Goal: Navigation & Orientation: Go to known website

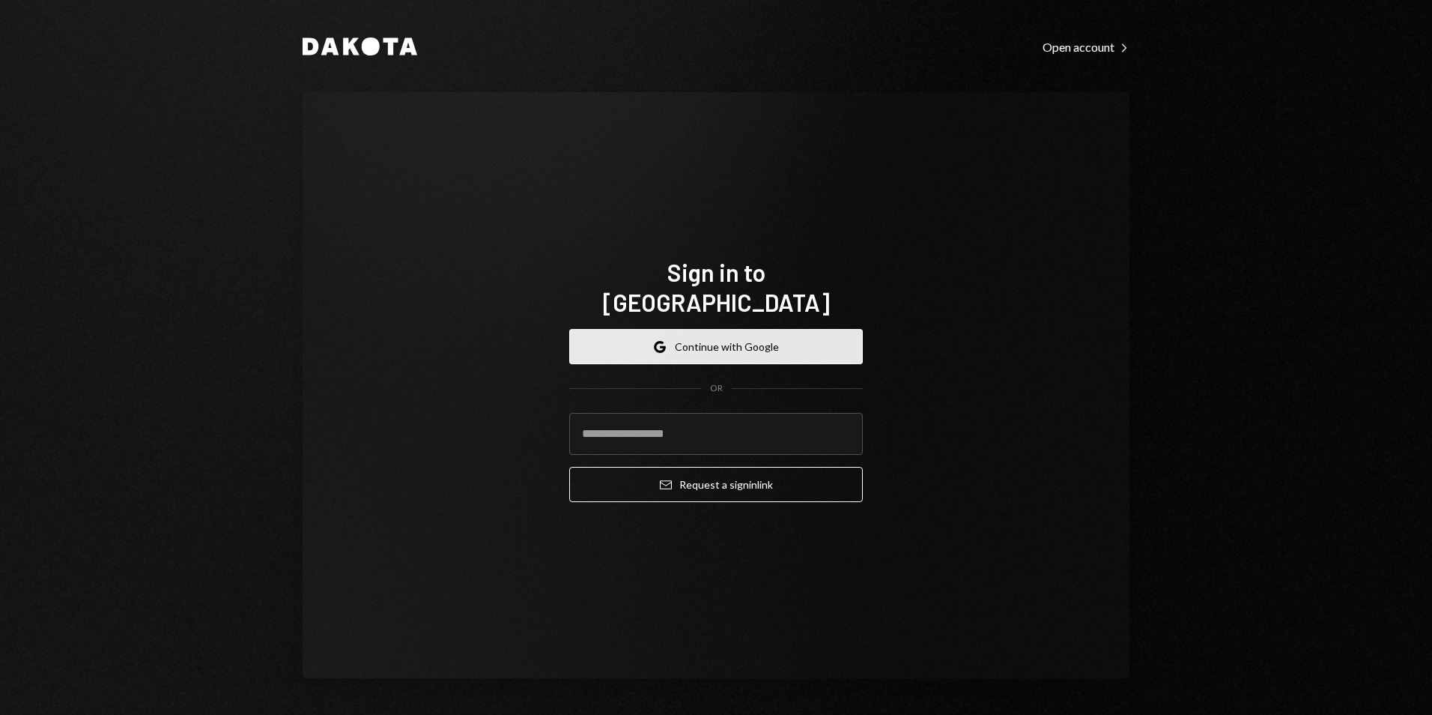
click at [653, 330] on button "Google Continue with Google" at bounding box center [716, 346] width 294 height 35
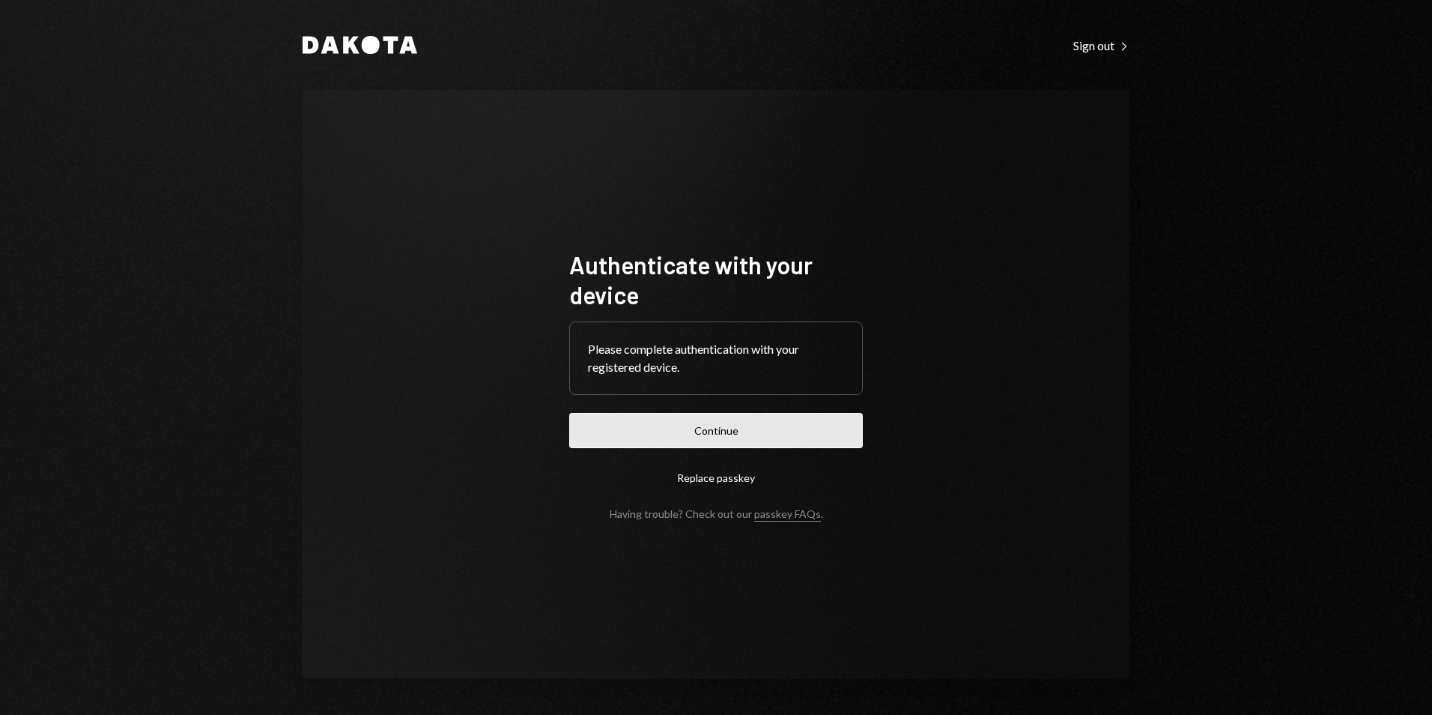
click at [759, 439] on button "Continue" at bounding box center [716, 430] width 294 height 35
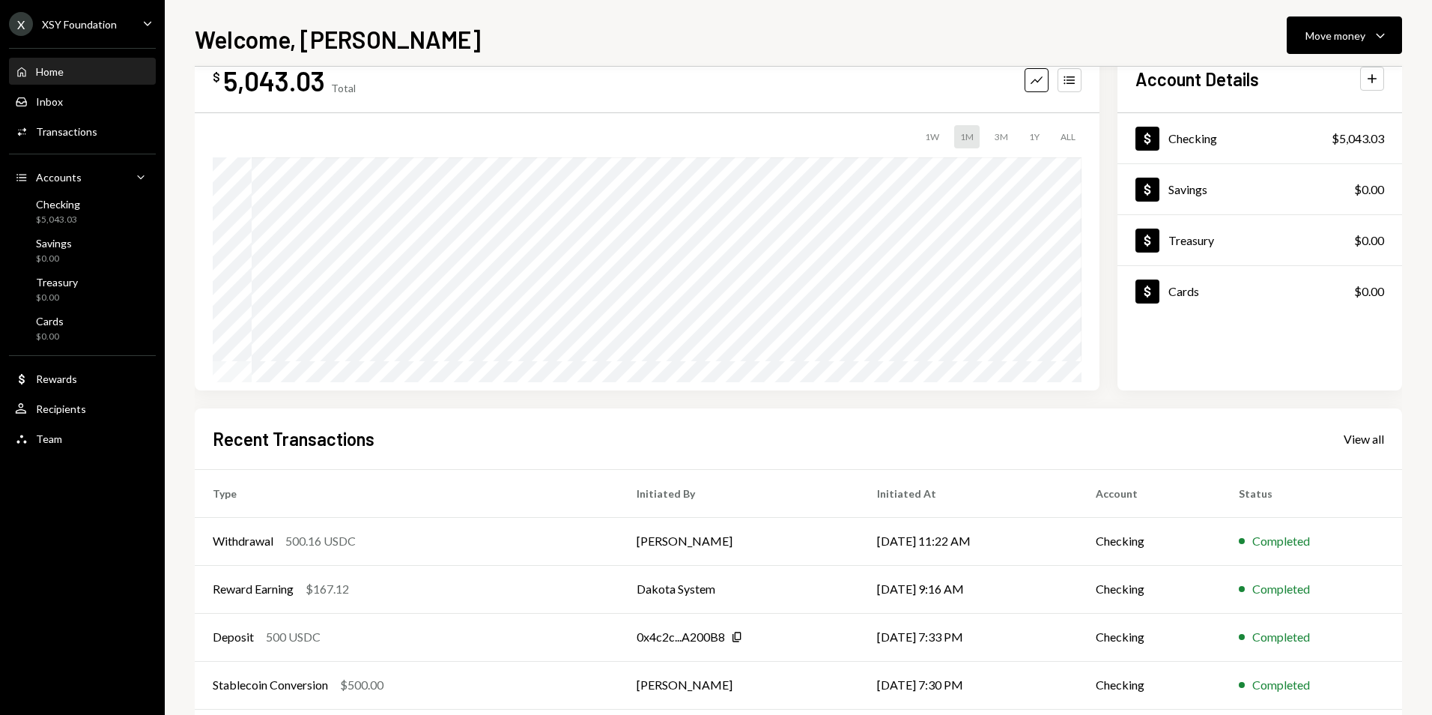
scroll to position [117, 0]
